Goal: Task Accomplishment & Management: Use online tool/utility

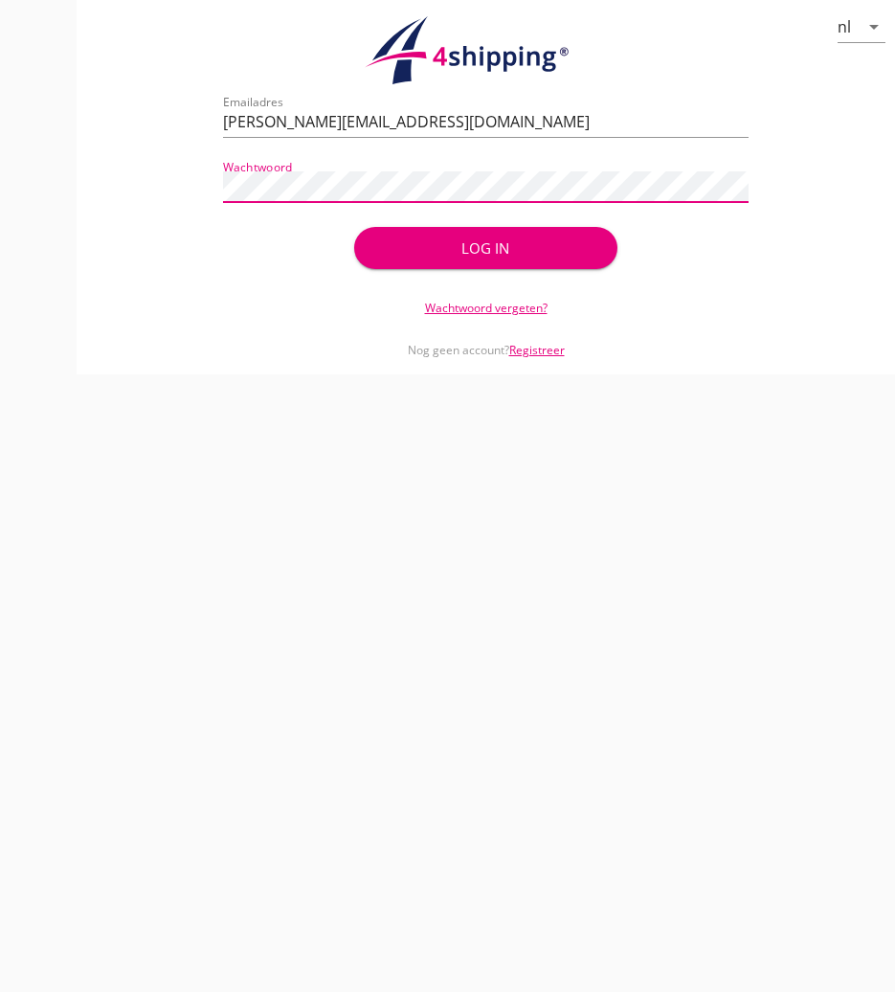
click at [417, 256] on div "Log in" at bounding box center [485, 248] width 201 height 22
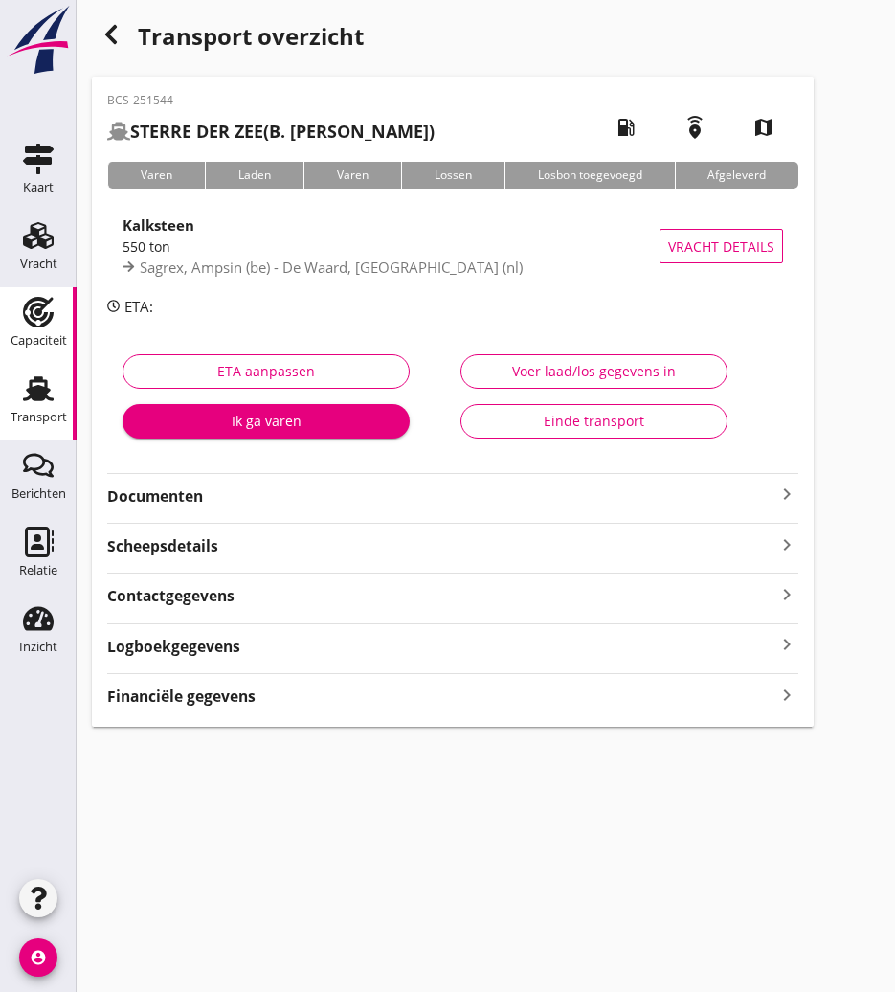
click at [36, 327] on div "Capaciteit" at bounding box center [39, 340] width 56 height 27
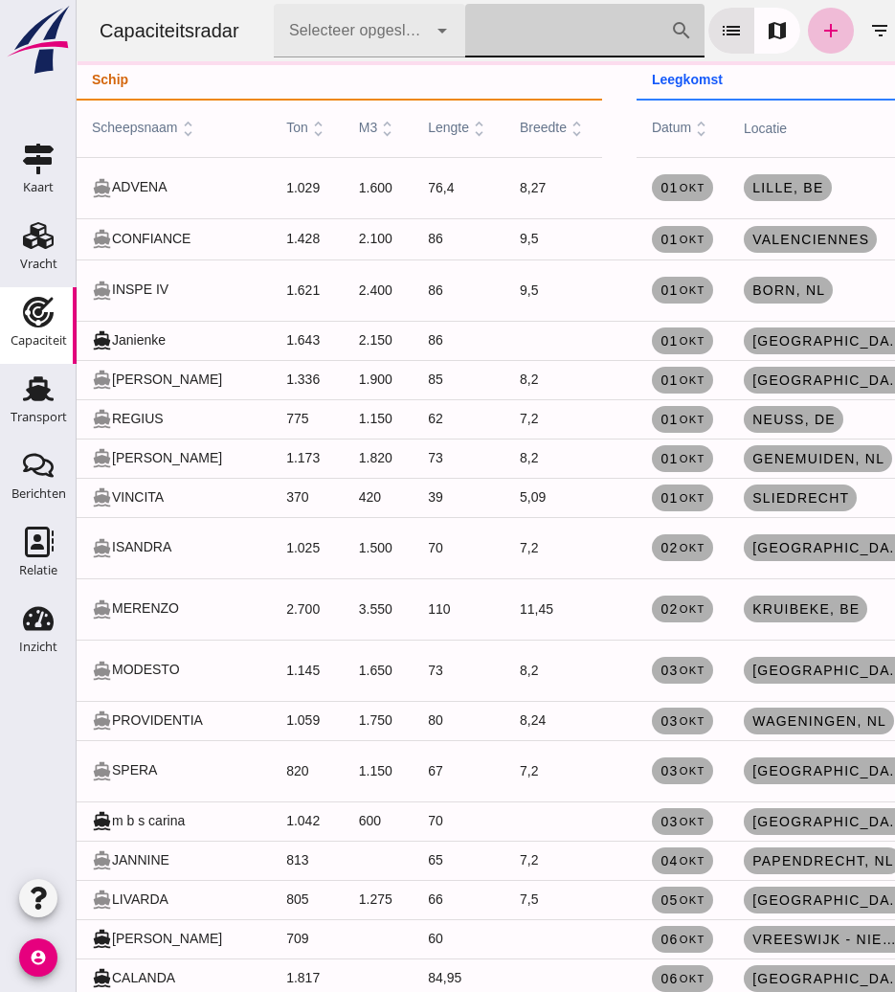
click at [539, 29] on input "[PERSON_NAME] op scheepsnaam" at bounding box center [567, 31] width 205 height 54
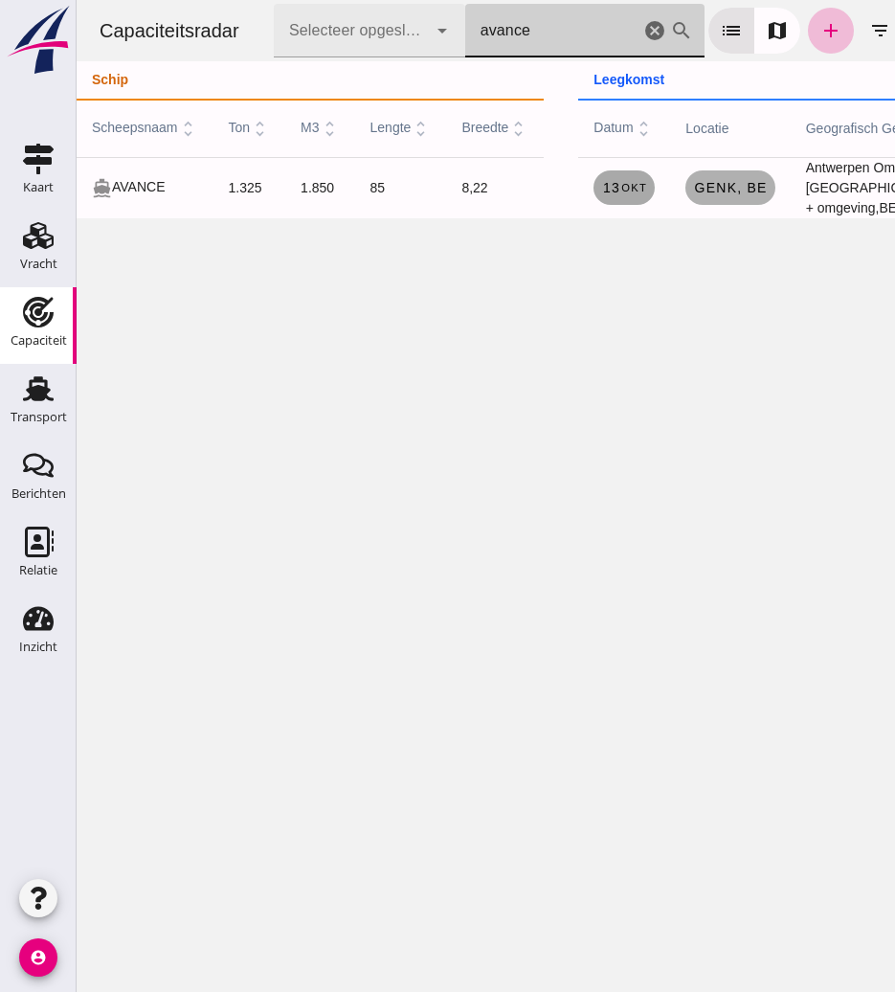
type input "avance"
click at [619, 196] on link "[DATE]" at bounding box center [624, 187] width 61 height 34
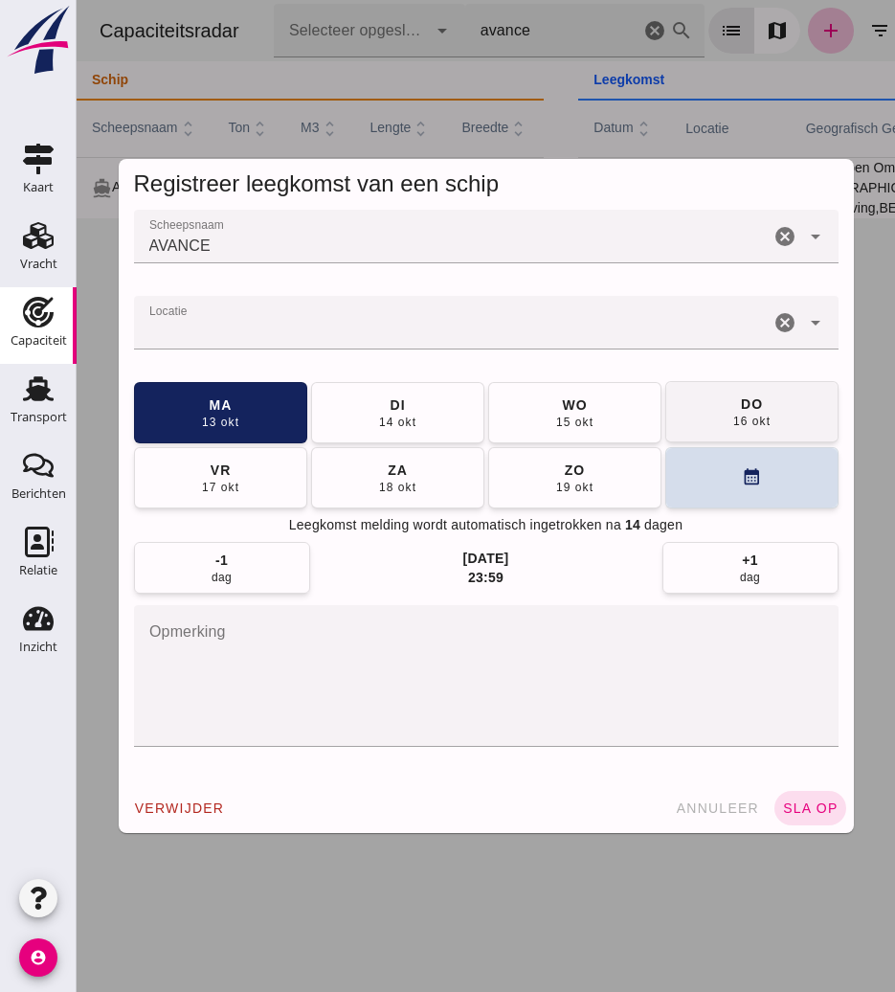
click at [732, 416] on div "16 okt" at bounding box center [751, 421] width 38 height 15
click at [795, 809] on span "sla op" at bounding box center [810, 807] width 56 height 15
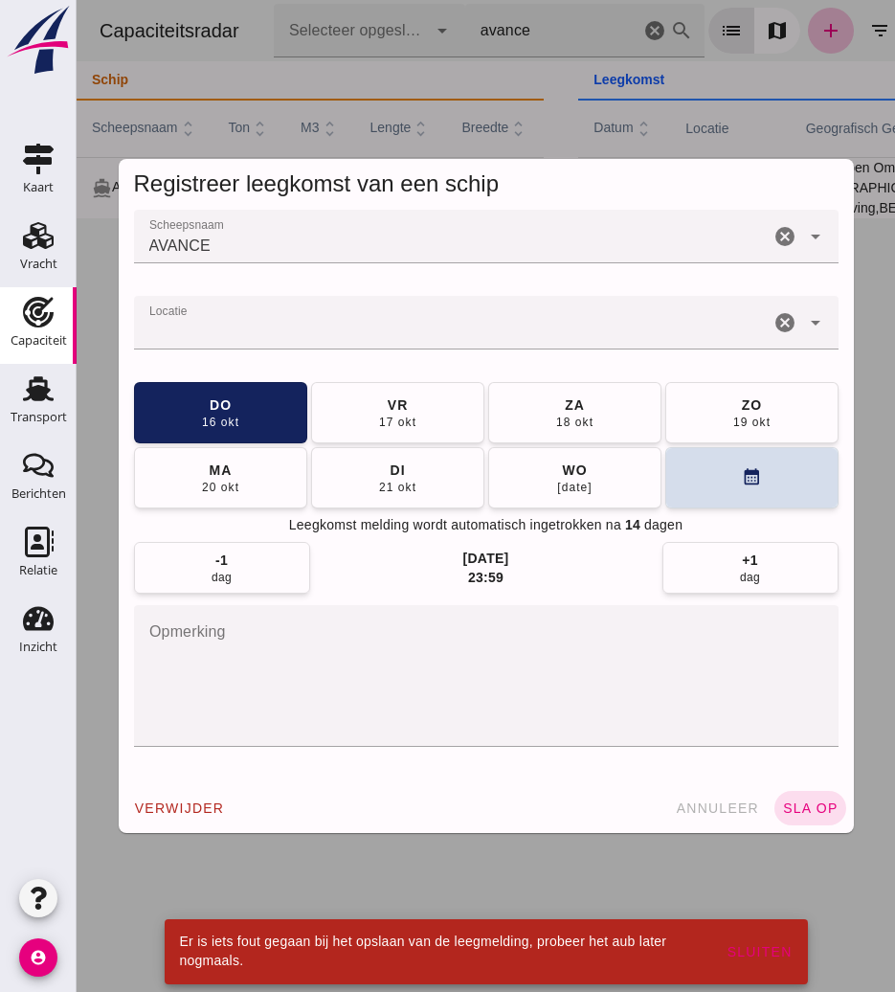
click at [437, 321] on input "Locatie" at bounding box center [452, 332] width 636 height 23
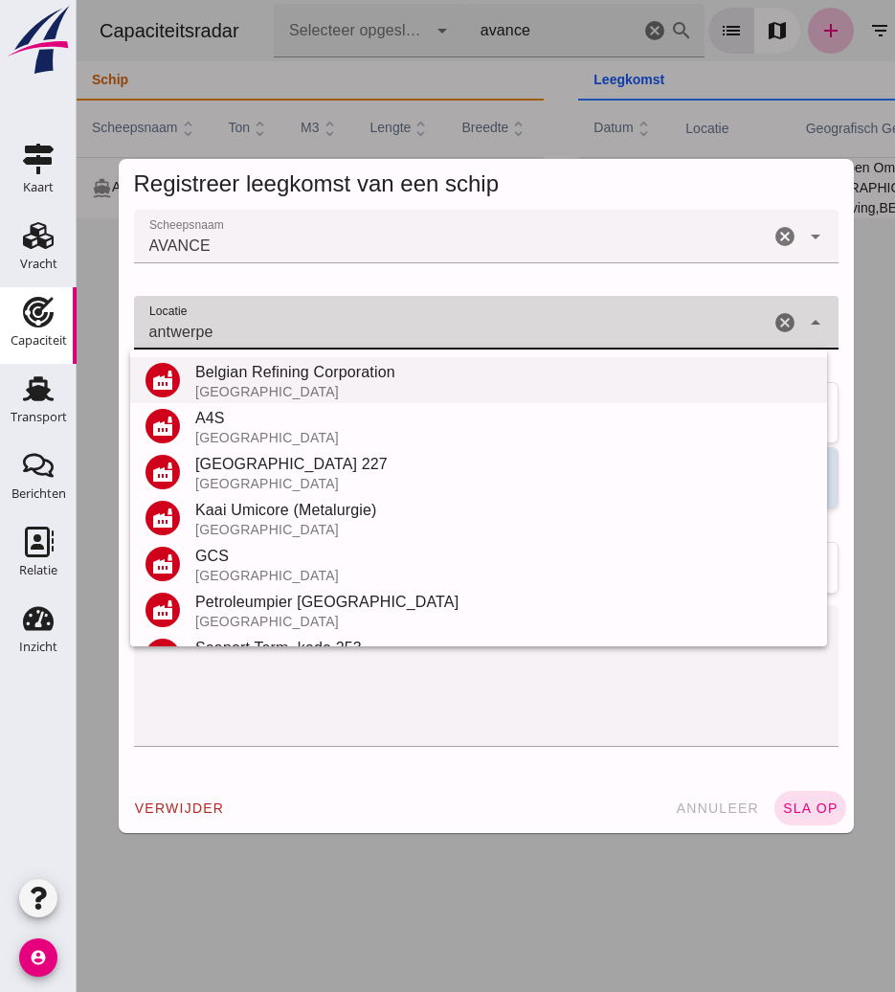
scroll to position [224, 0]
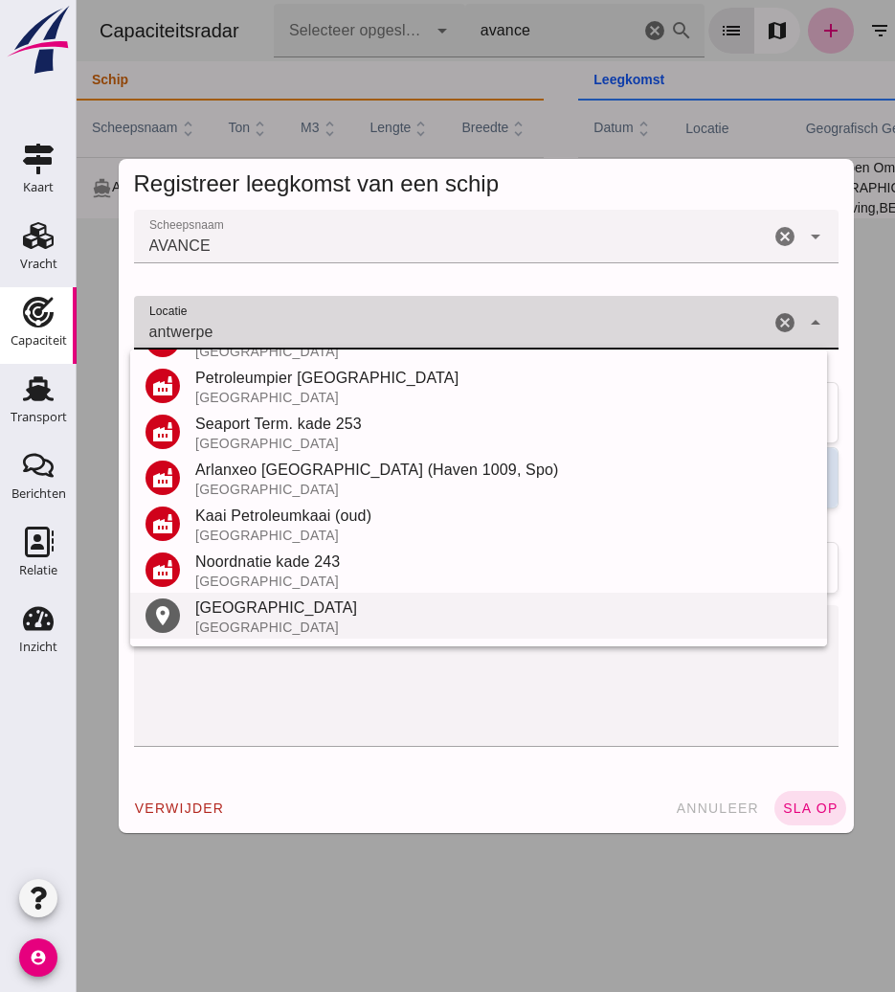
click at [289, 613] on div "[GEOGRAPHIC_DATA]" at bounding box center [503, 607] width 617 height 23
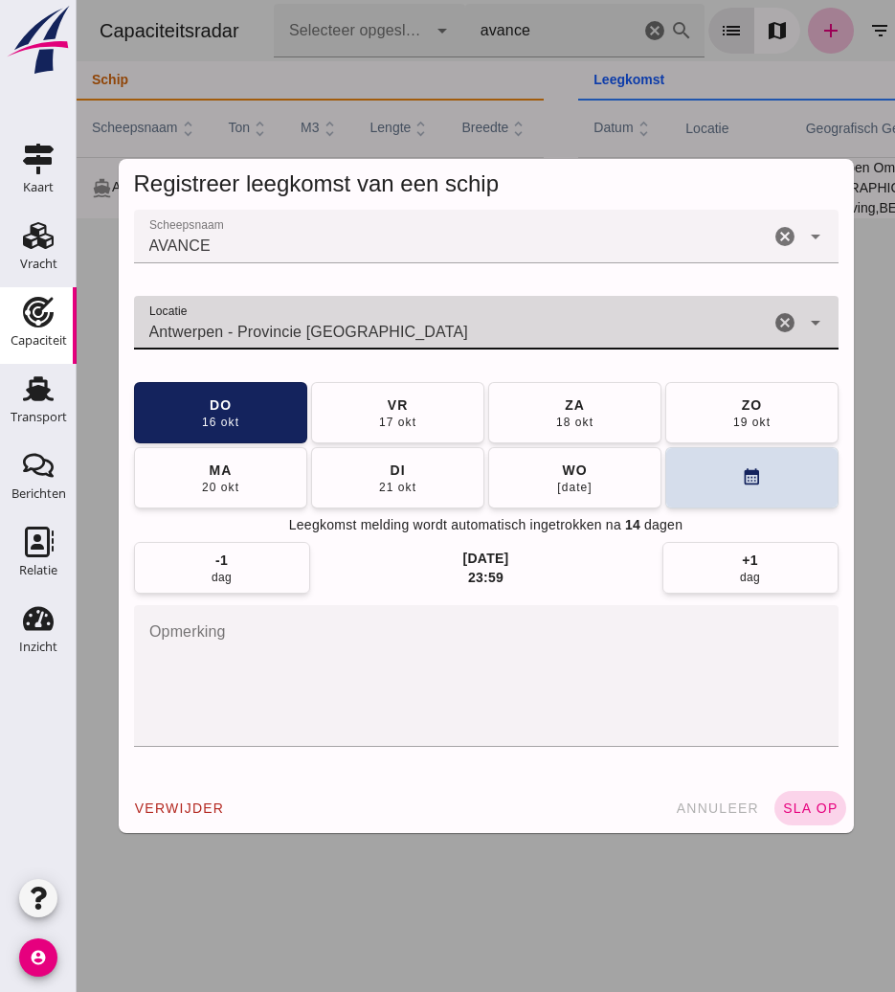
type input "Antwerpen - Provincie [GEOGRAPHIC_DATA]"
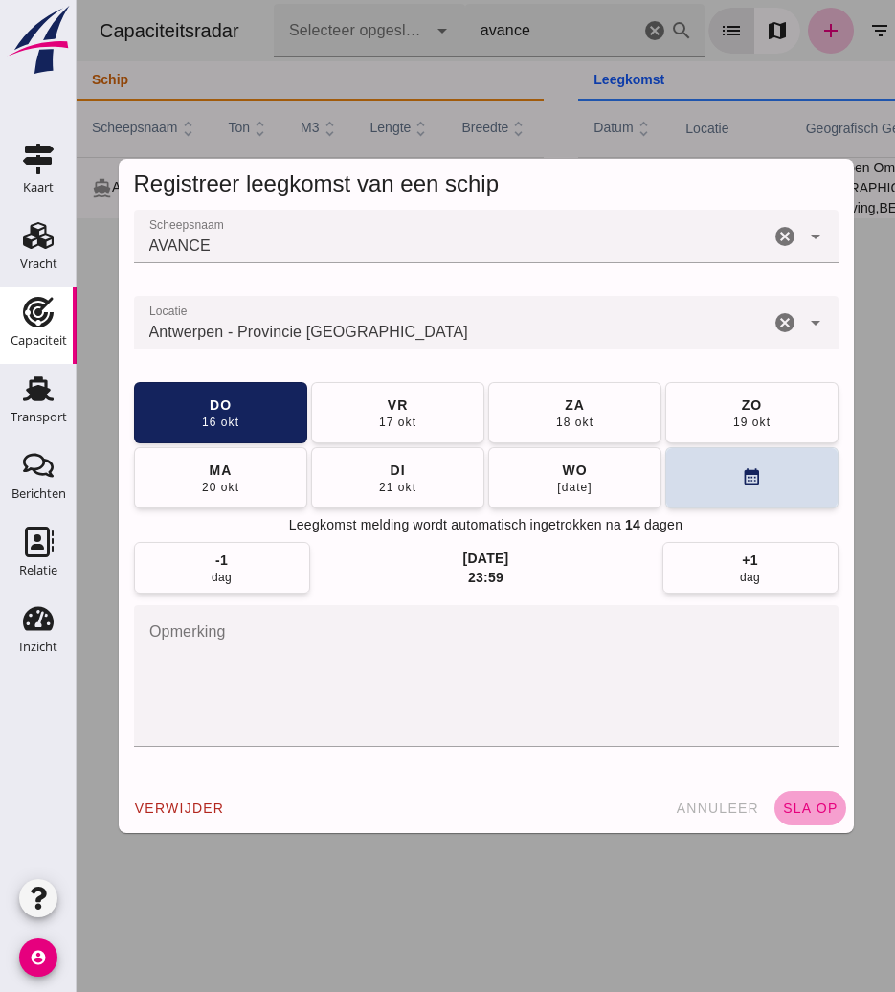
click at [815, 817] on button "sla op" at bounding box center [811, 808] width 72 height 34
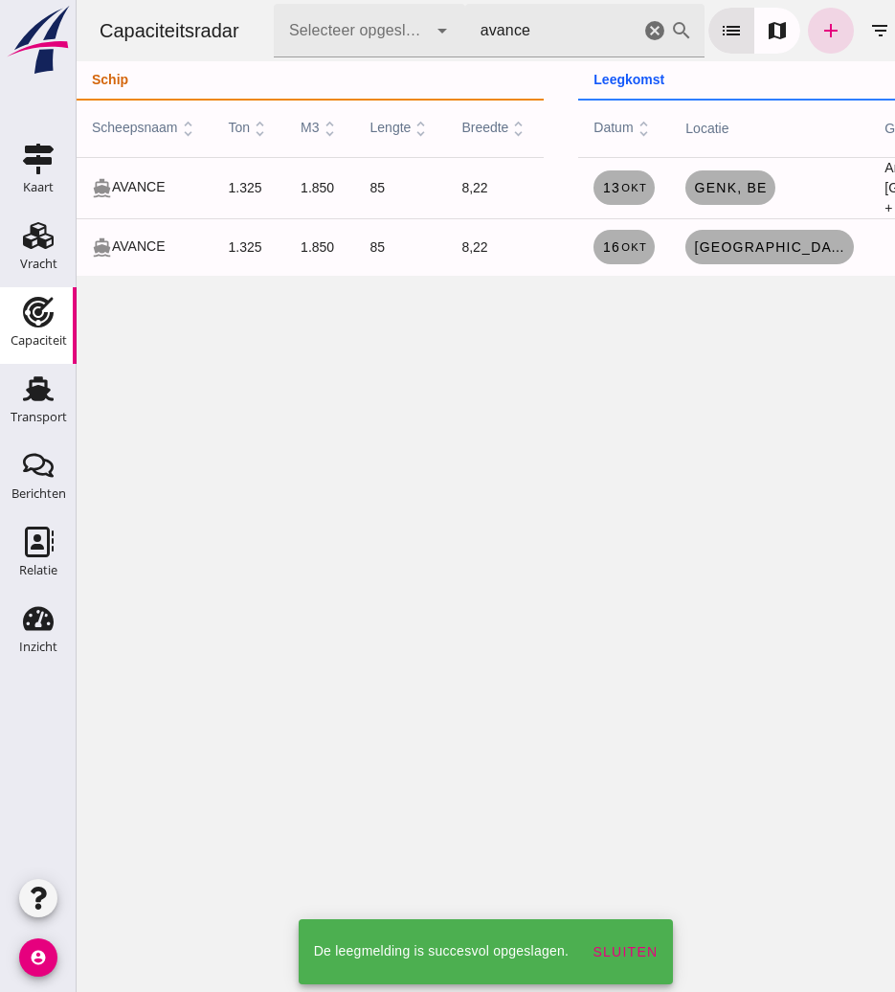
click at [699, 383] on div "Capaciteitsradar Selecteer opgeslagen filter Selecteer opgeslagen filter cancel…" at bounding box center [486, 496] width 819 height 992
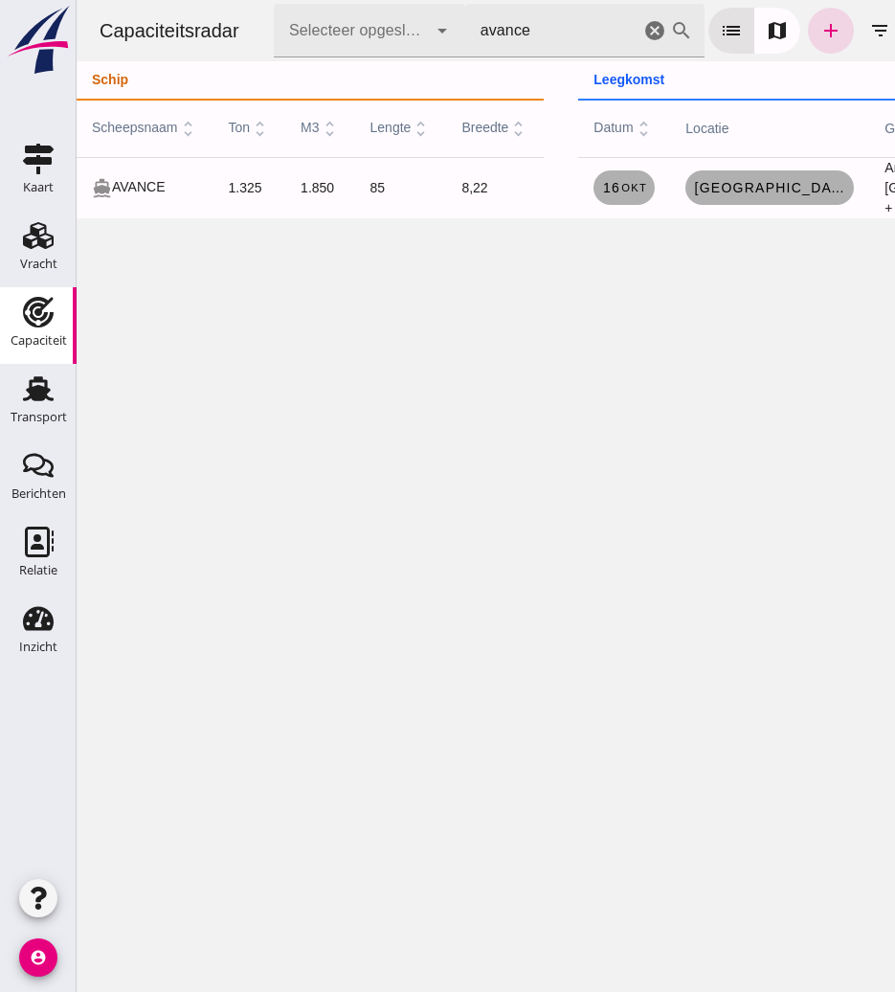
click at [656, 31] on icon "cancel" at bounding box center [654, 30] width 23 height 23
click at [34, 233] on use at bounding box center [38, 235] width 31 height 27
